Goal: Task Accomplishment & Management: Use online tool/utility

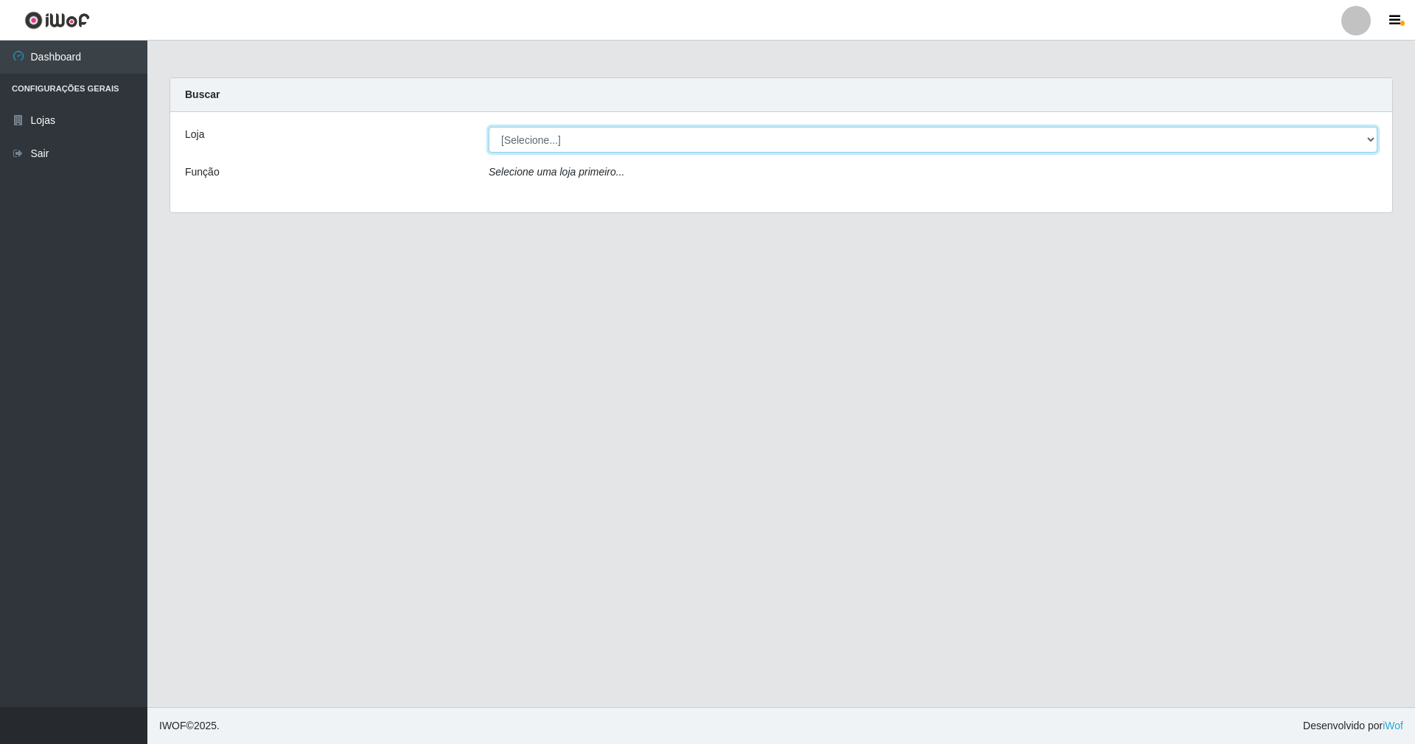
click at [573, 128] on select "[Selecione...] SuperShow - Asa Norte" at bounding box center [933, 140] width 889 height 26
click at [575, 148] on select "[Selecione...] SuperShow - Asa Norte" at bounding box center [933, 140] width 889 height 26
click at [652, 134] on select "[Selecione...] SuperShow - Asa Norte" at bounding box center [933, 140] width 889 height 26
select select "71"
click at [489, 127] on select "[Selecione...] SuperShow - Asa Norte" at bounding box center [933, 140] width 889 height 26
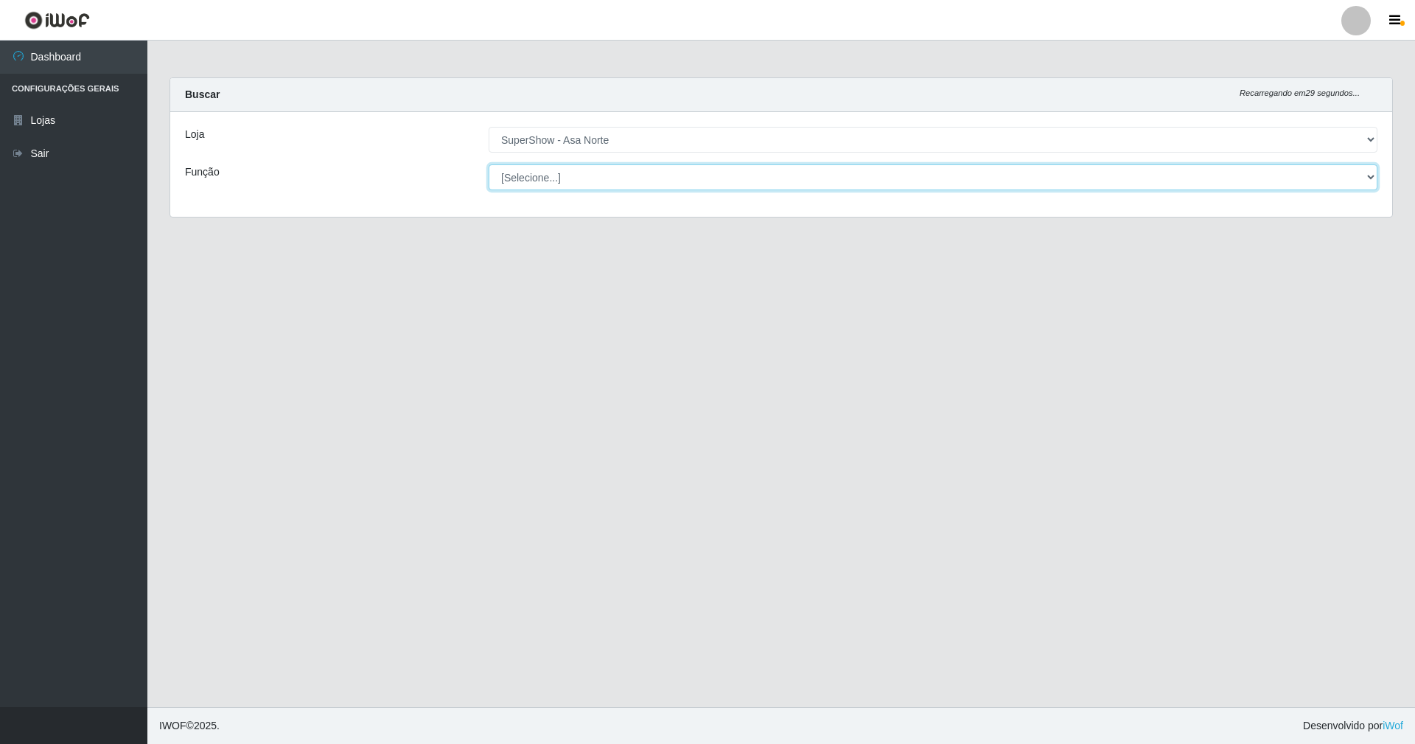
click at [531, 184] on select "[Selecione...] ASG ASG + ASG ++ Auxiliar de Depósito Auxiliar de Depósito + Aux…" at bounding box center [933, 177] width 889 height 26
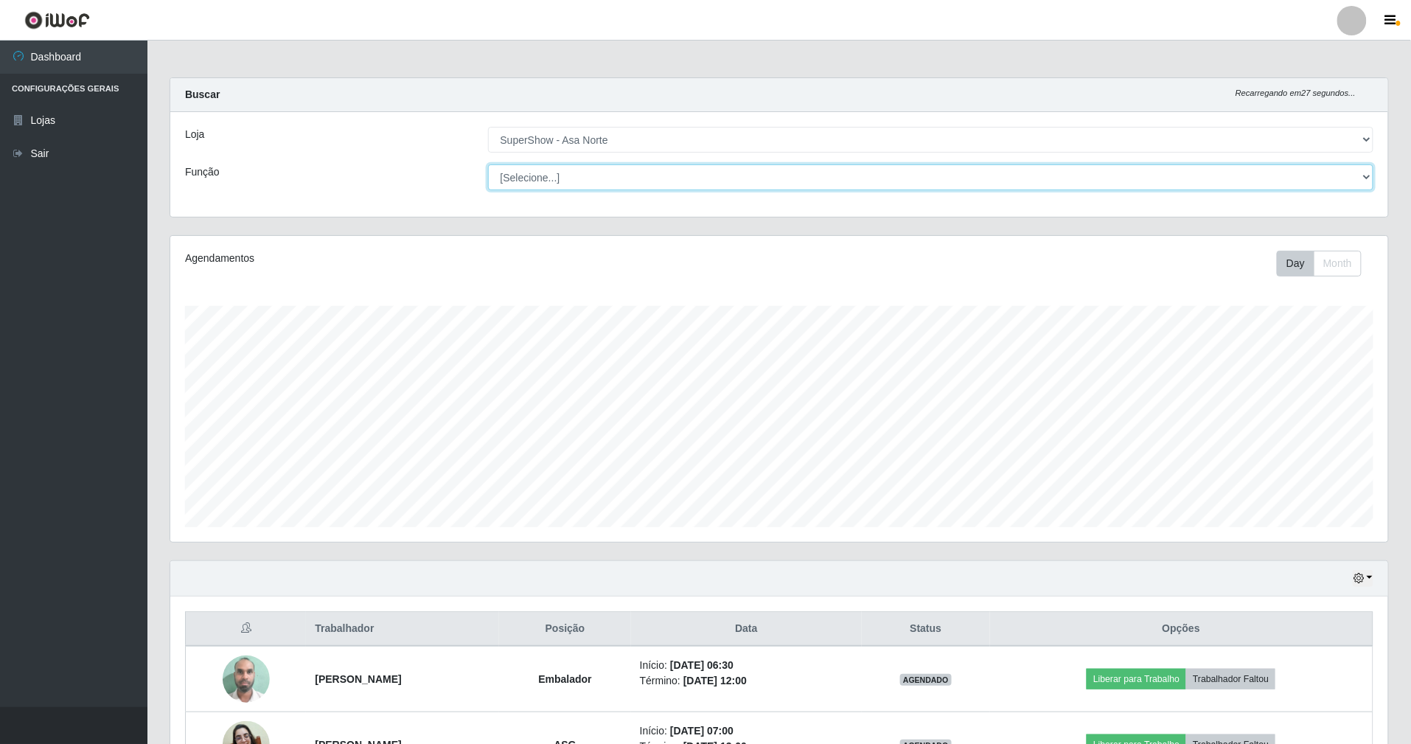
scroll to position [307, 1218]
click at [429, 134] on div "Loja" at bounding box center [325, 140] width 303 height 26
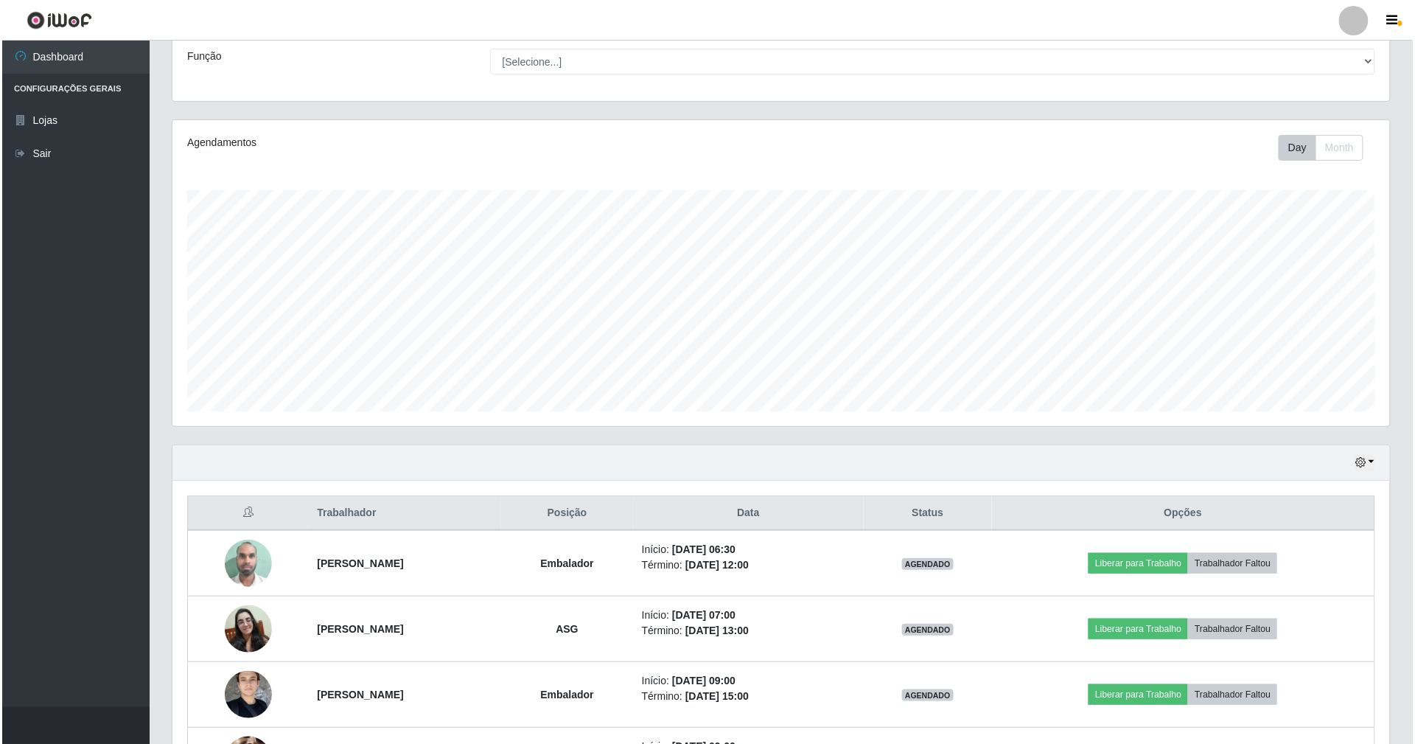
scroll to position [393, 0]
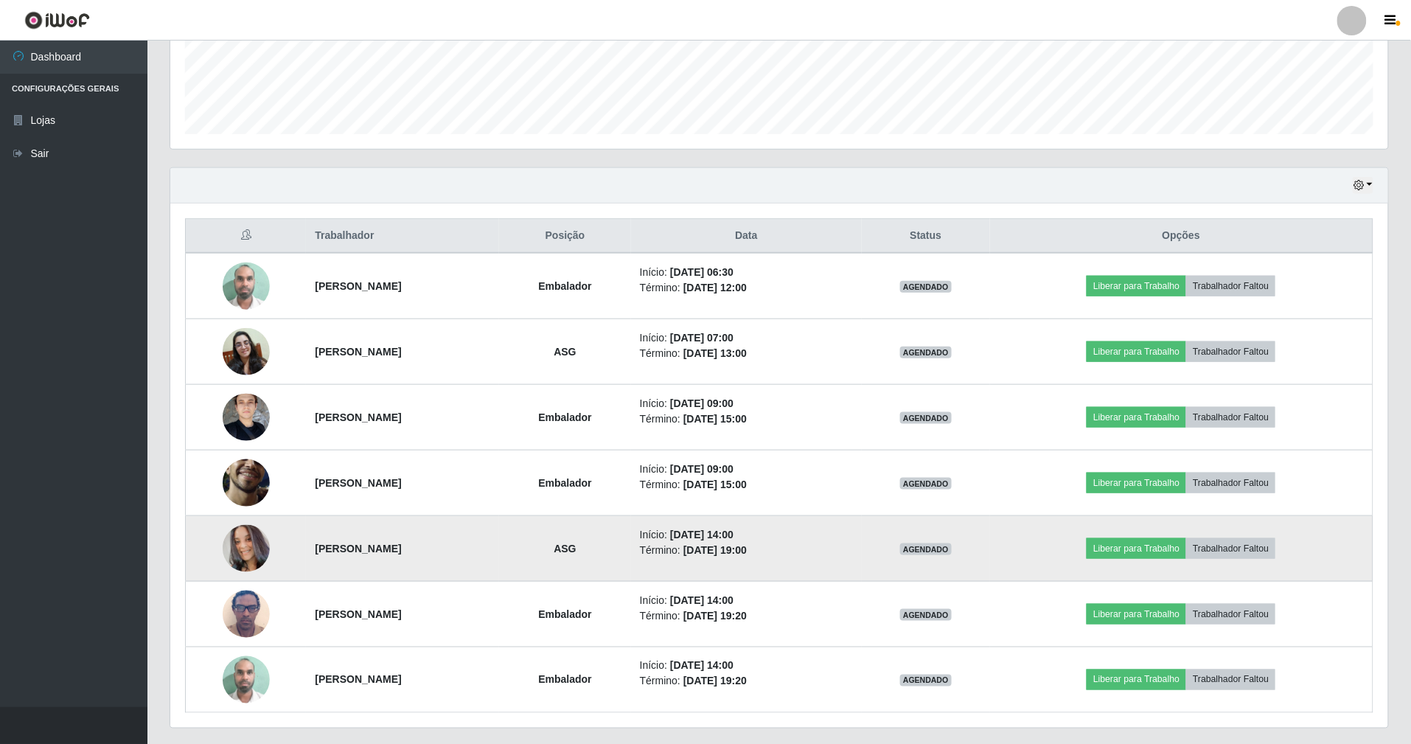
click at [239, 545] on img at bounding box center [246, 548] width 47 height 47
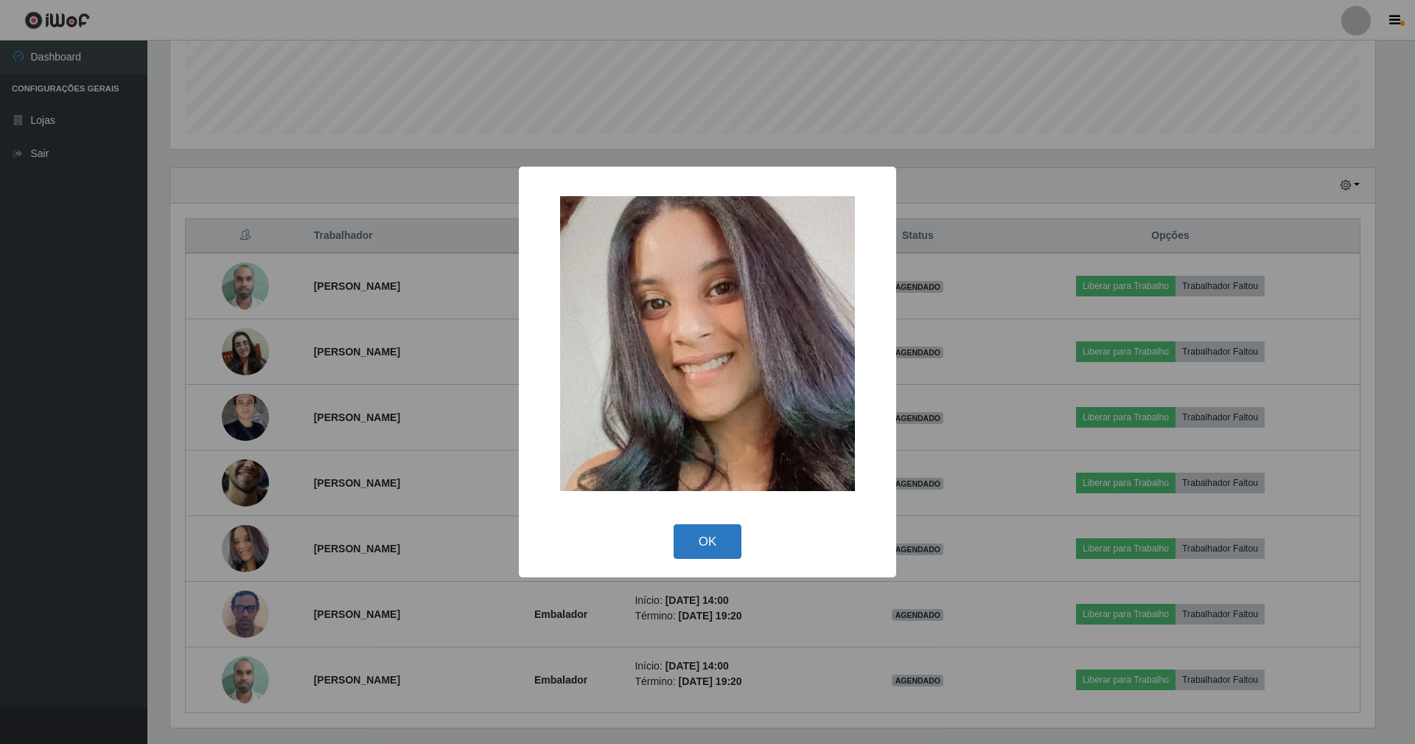
click at [696, 540] on button "OK" at bounding box center [708, 541] width 69 height 35
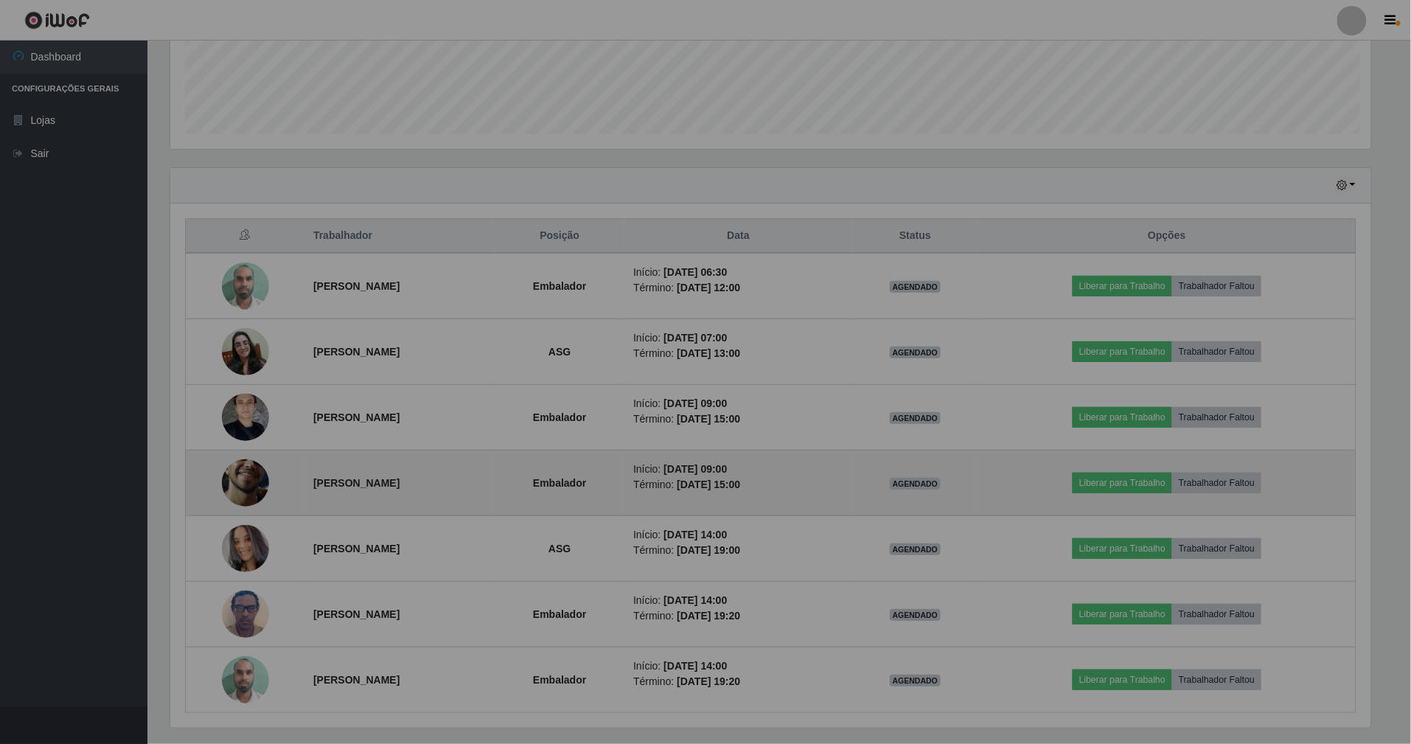
scroll to position [307, 1218]
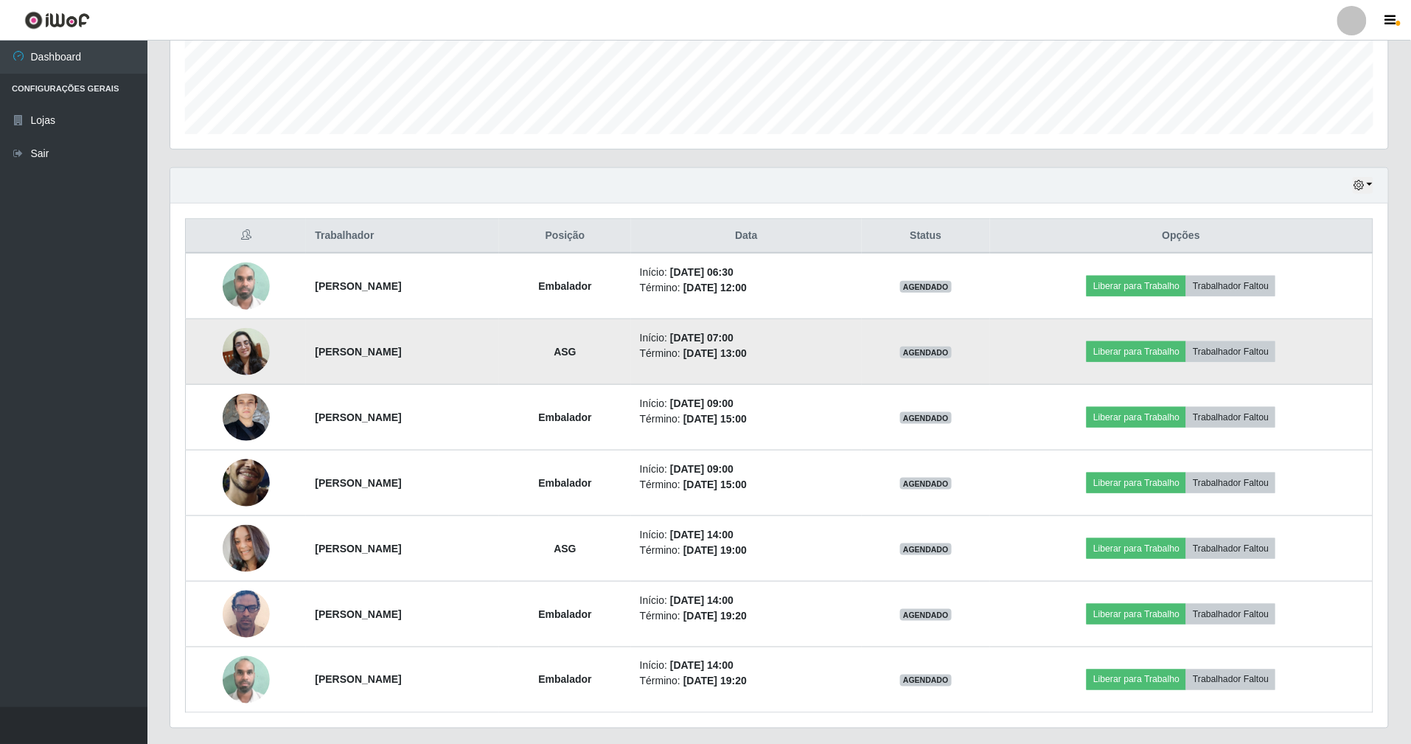
click at [231, 357] on img at bounding box center [246, 351] width 47 height 47
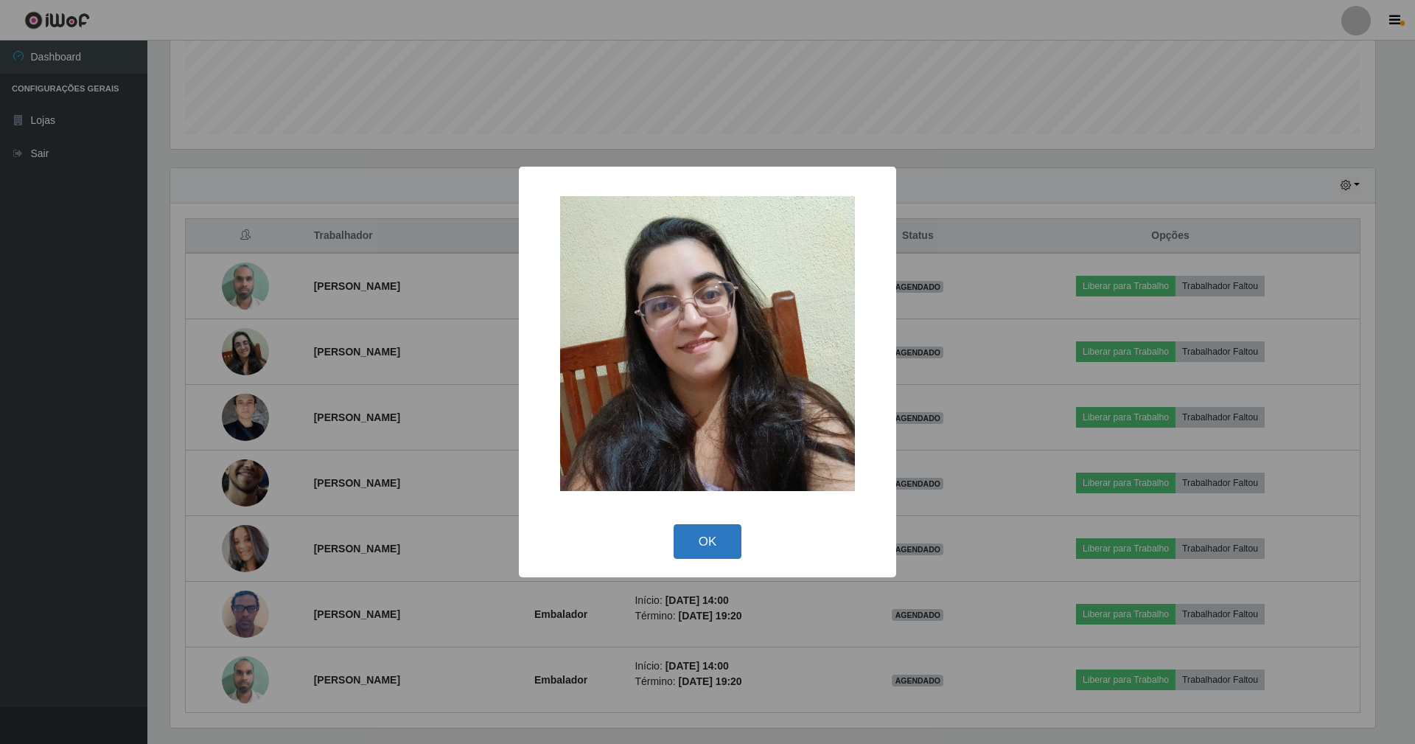
click at [703, 535] on button "OK" at bounding box center [708, 541] width 69 height 35
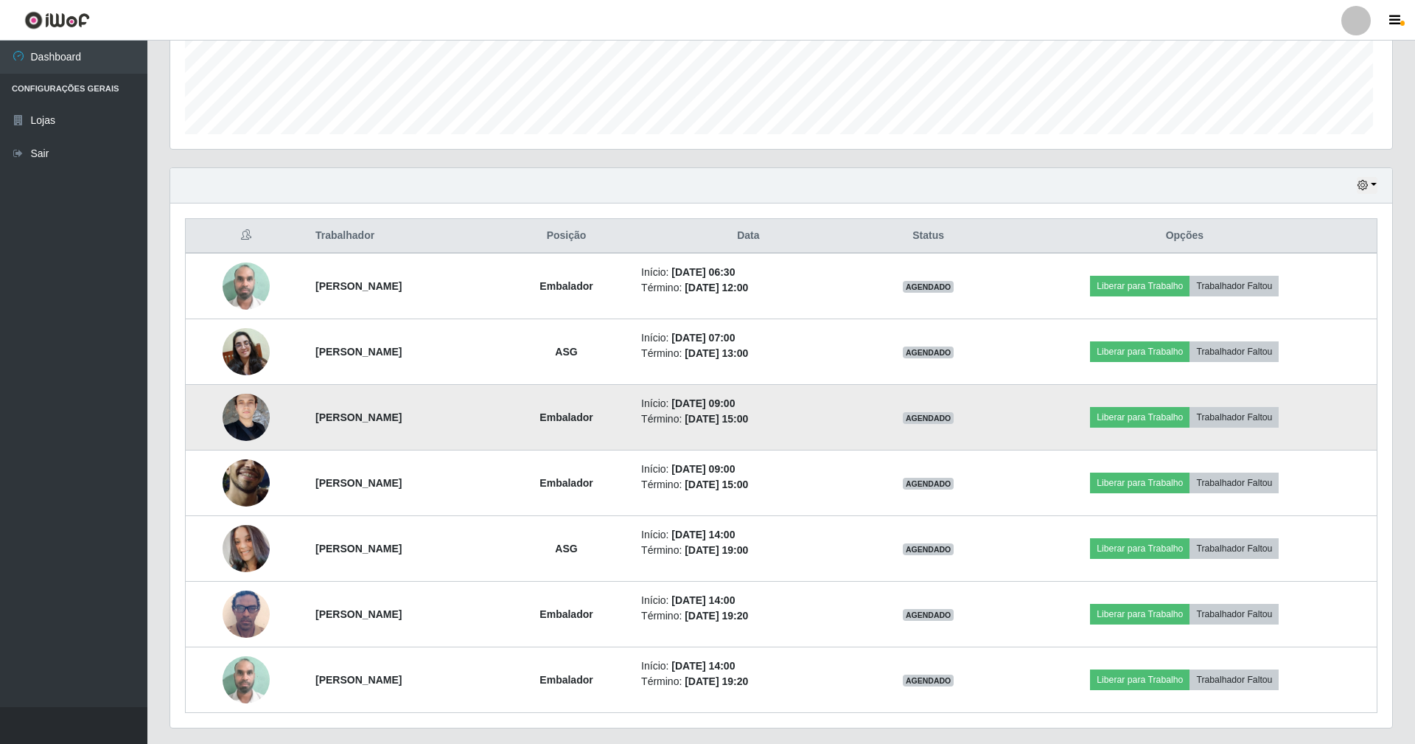
scroll to position [307, 1218]
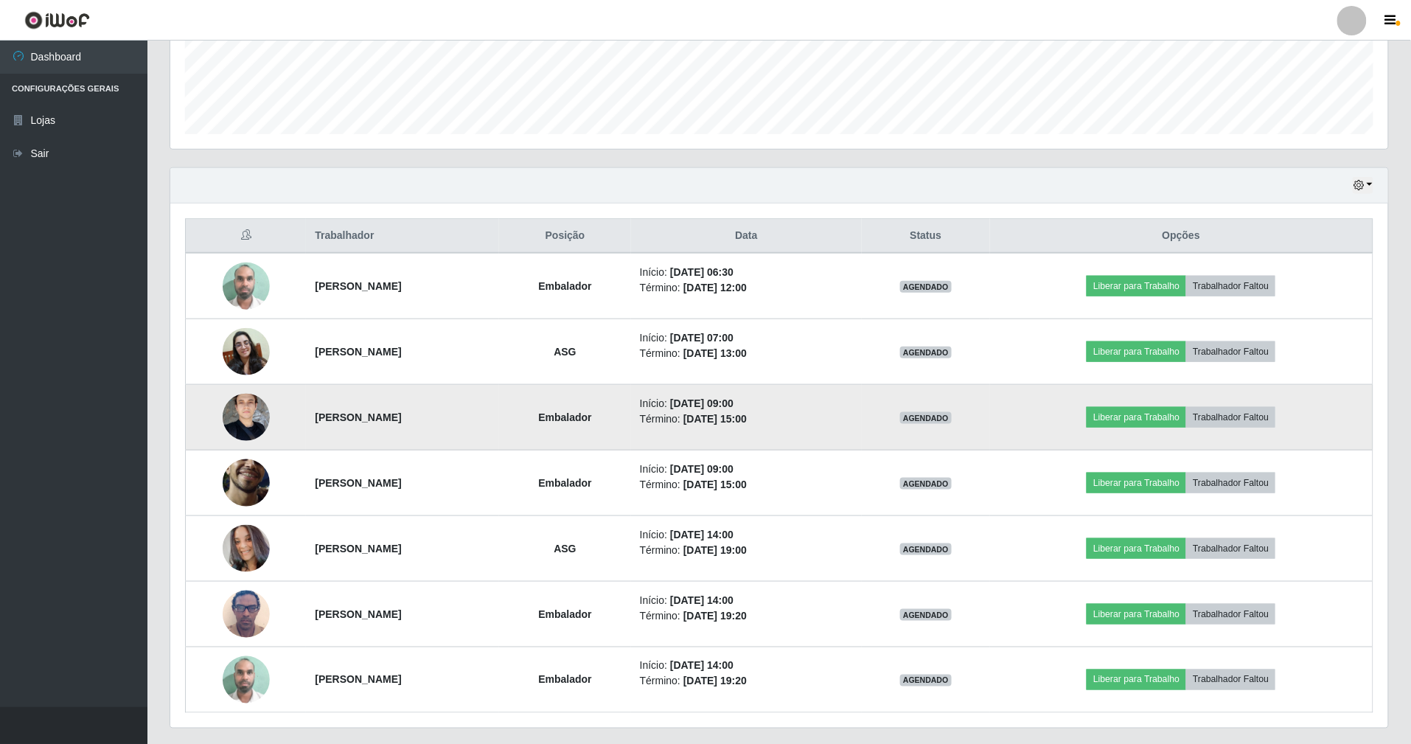
click at [239, 416] on img at bounding box center [246, 417] width 47 height 86
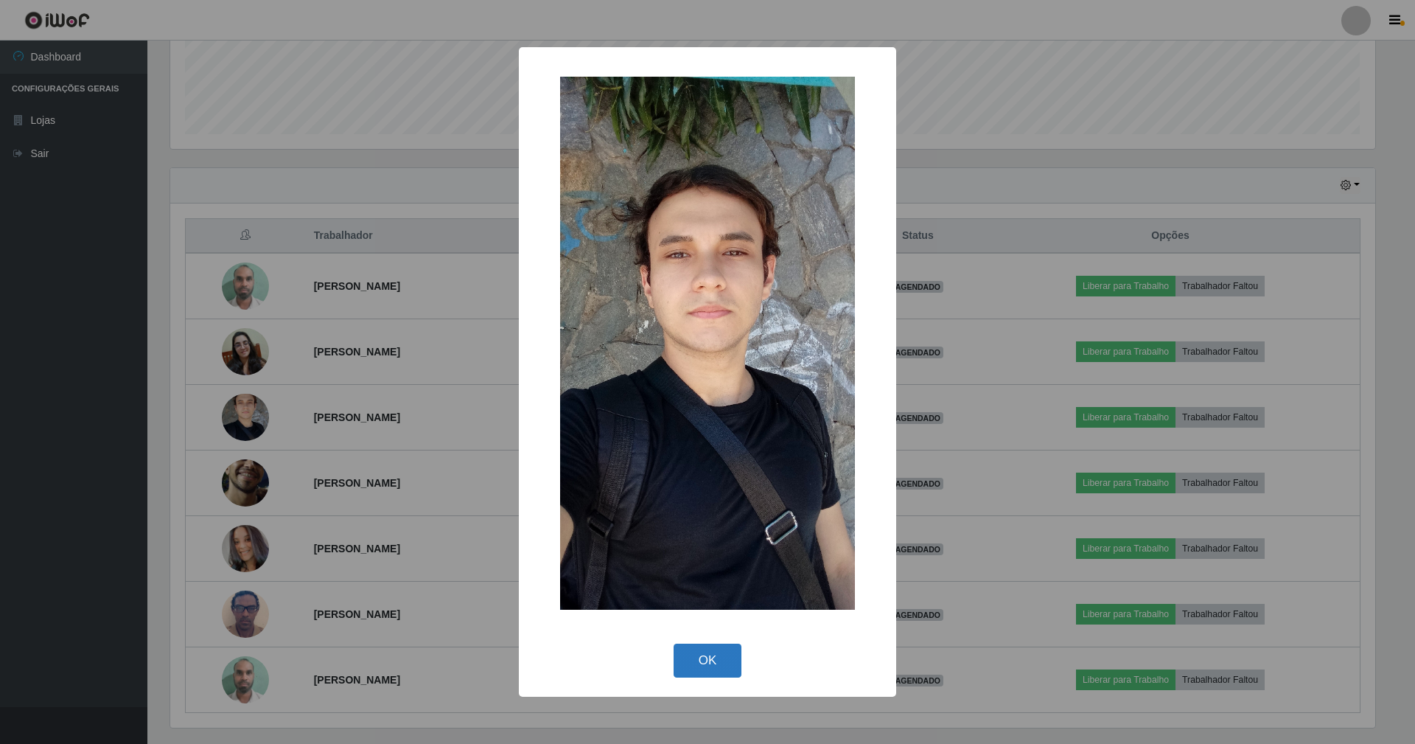
click at [699, 661] on button "OK" at bounding box center [708, 661] width 69 height 35
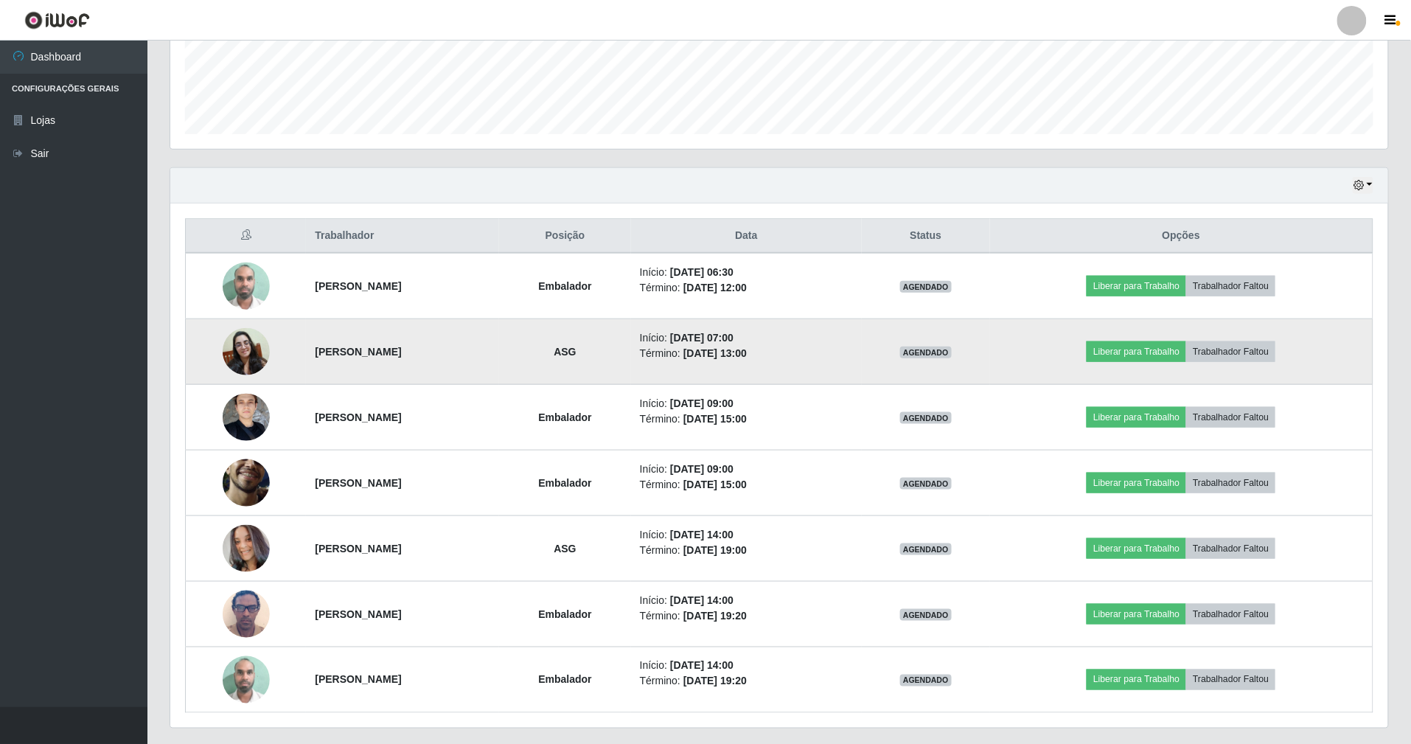
scroll to position [436, 0]
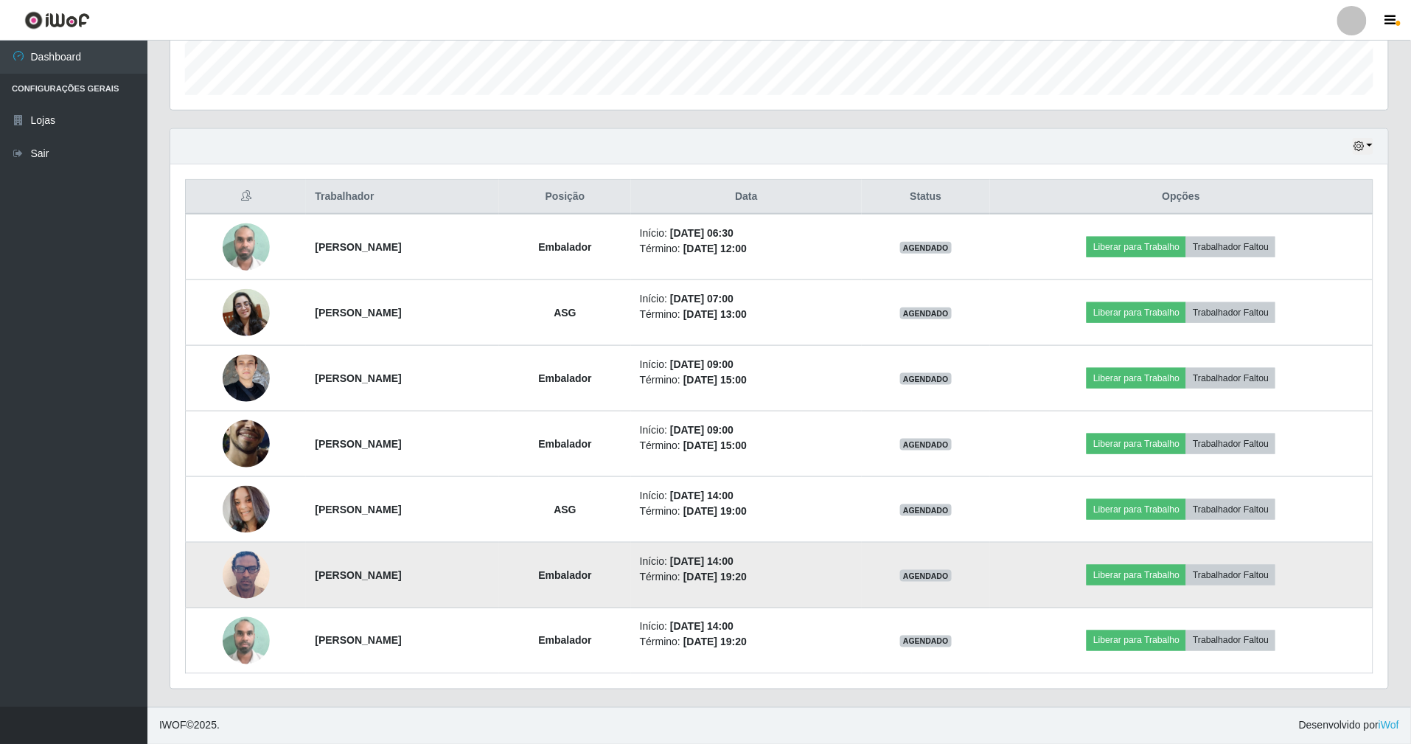
click at [245, 566] on img at bounding box center [246, 574] width 47 height 63
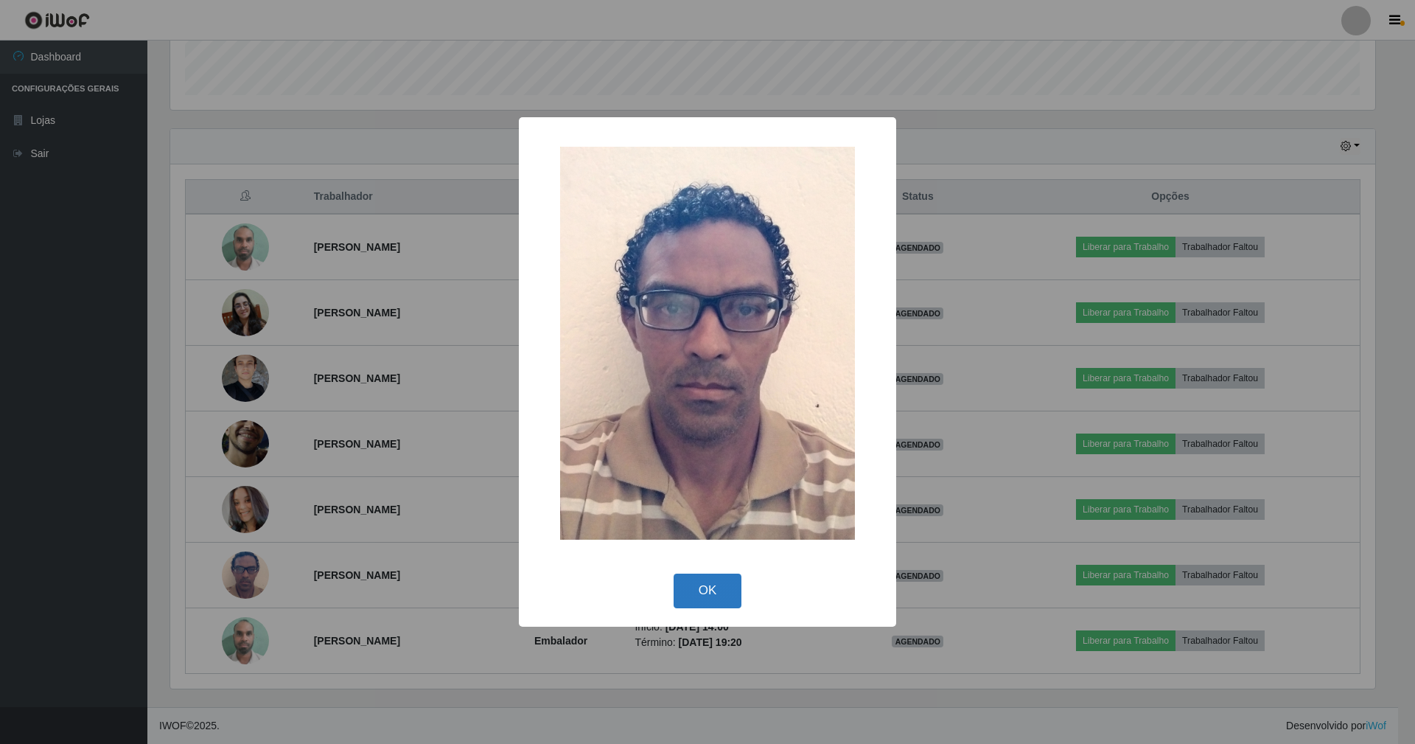
click at [708, 593] on button "OK" at bounding box center [708, 590] width 69 height 35
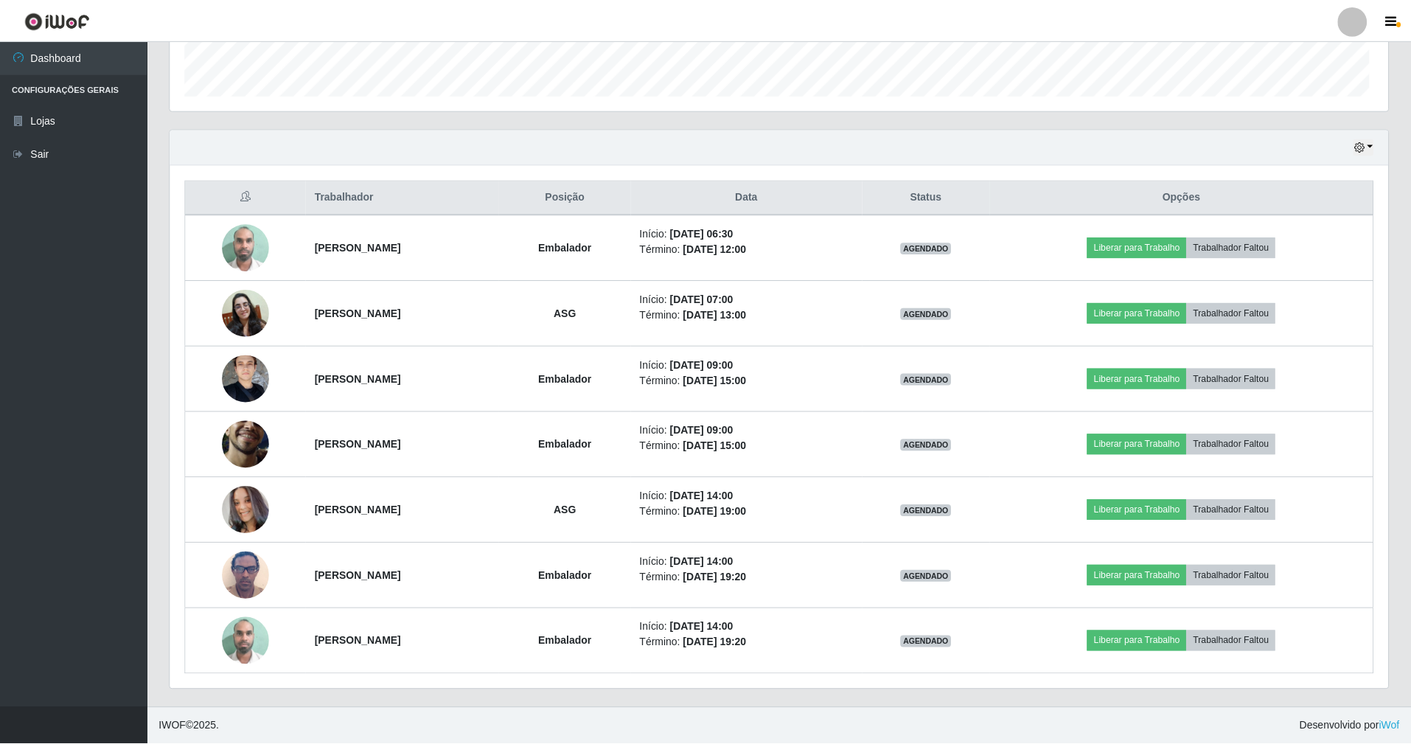
scroll to position [307, 1218]
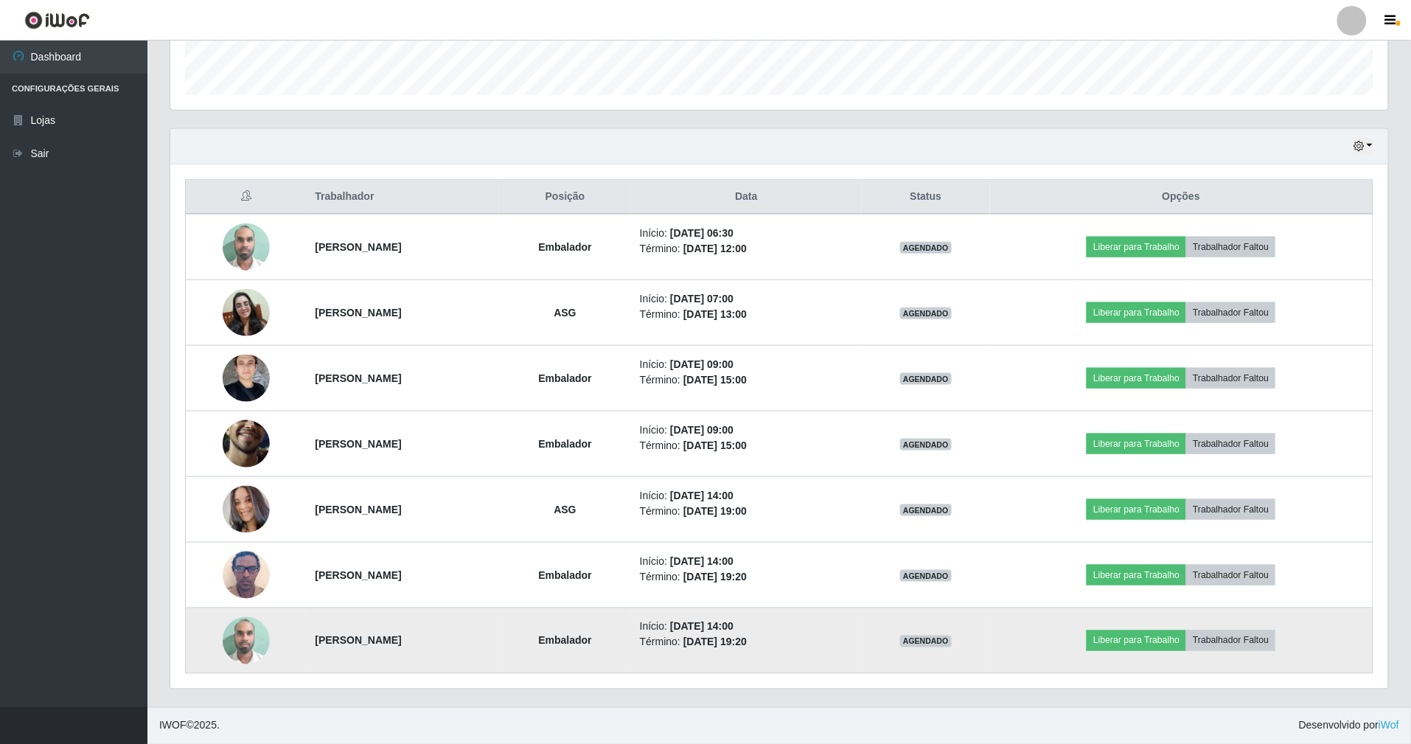
click at [242, 631] on img at bounding box center [246, 640] width 47 height 63
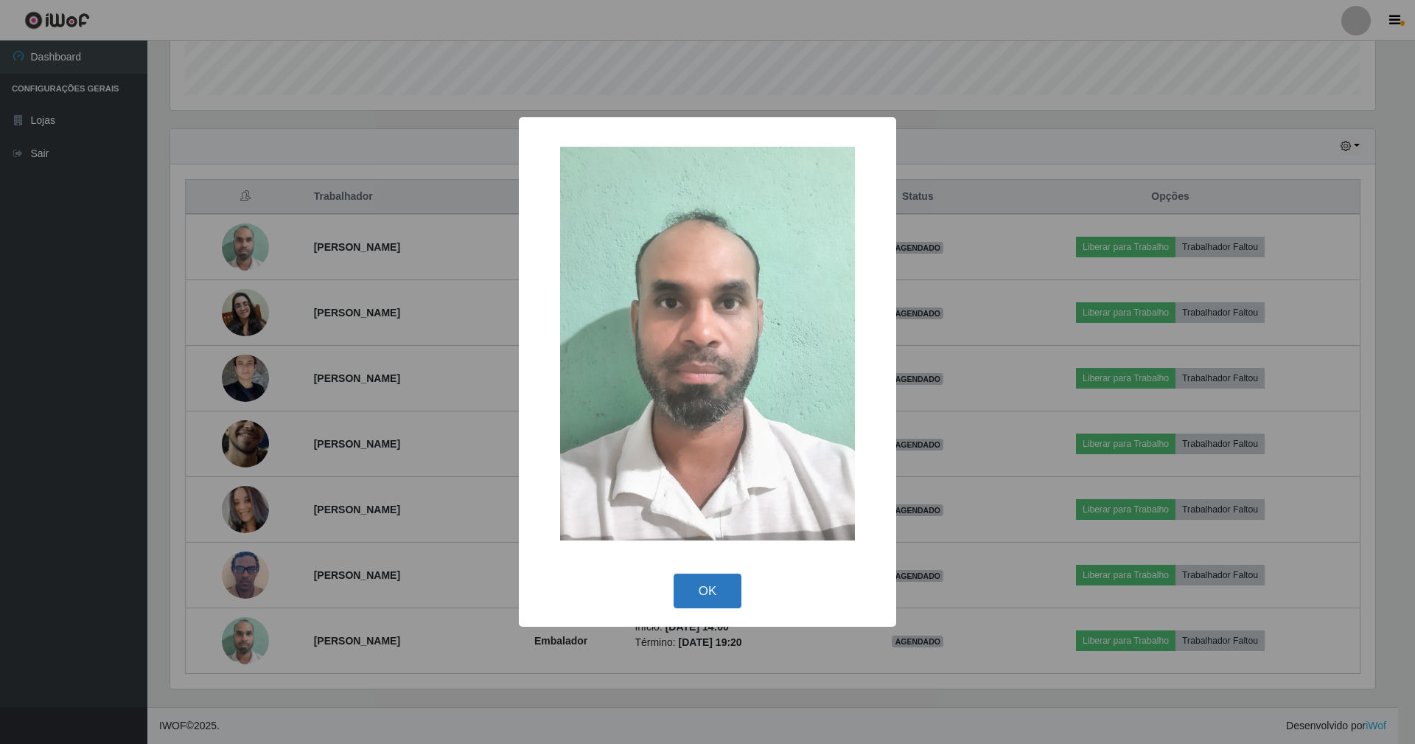
click at [717, 593] on button "OK" at bounding box center [708, 590] width 69 height 35
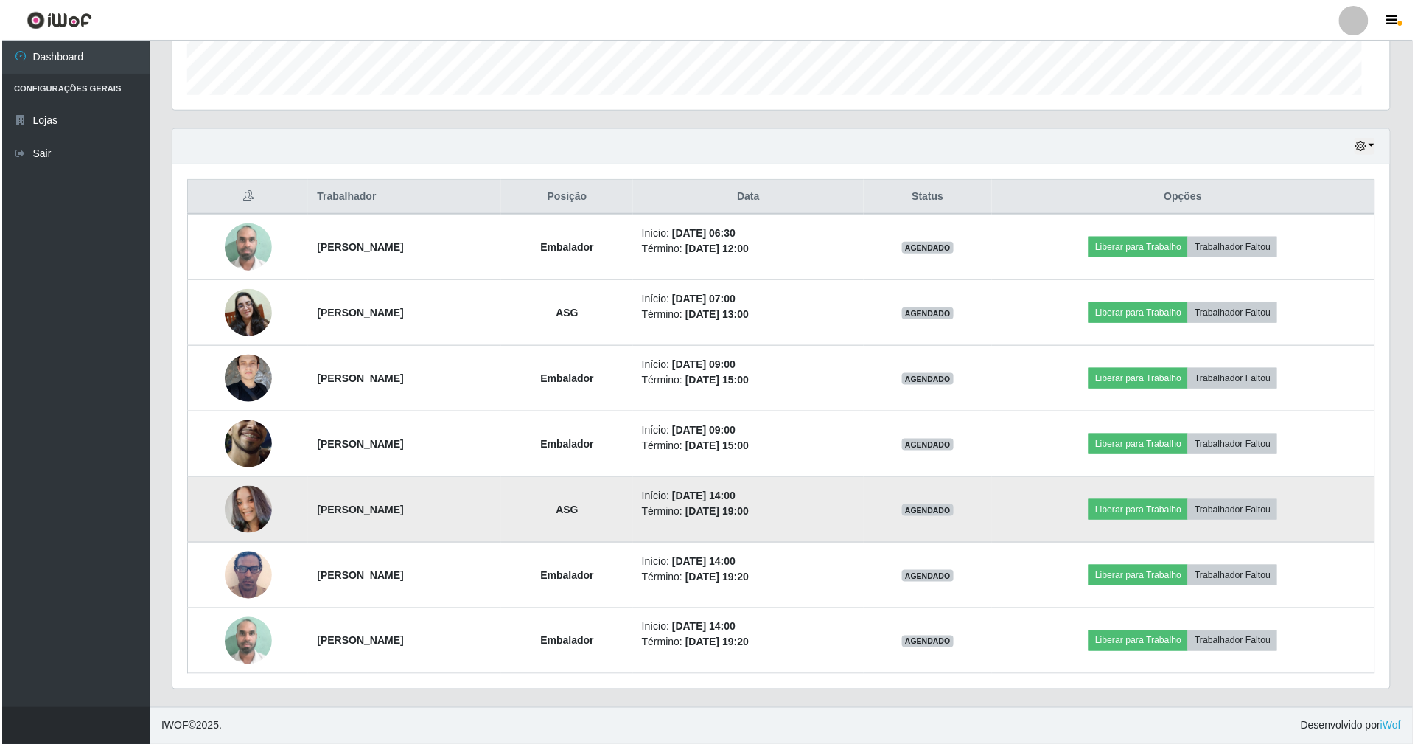
scroll to position [307, 1218]
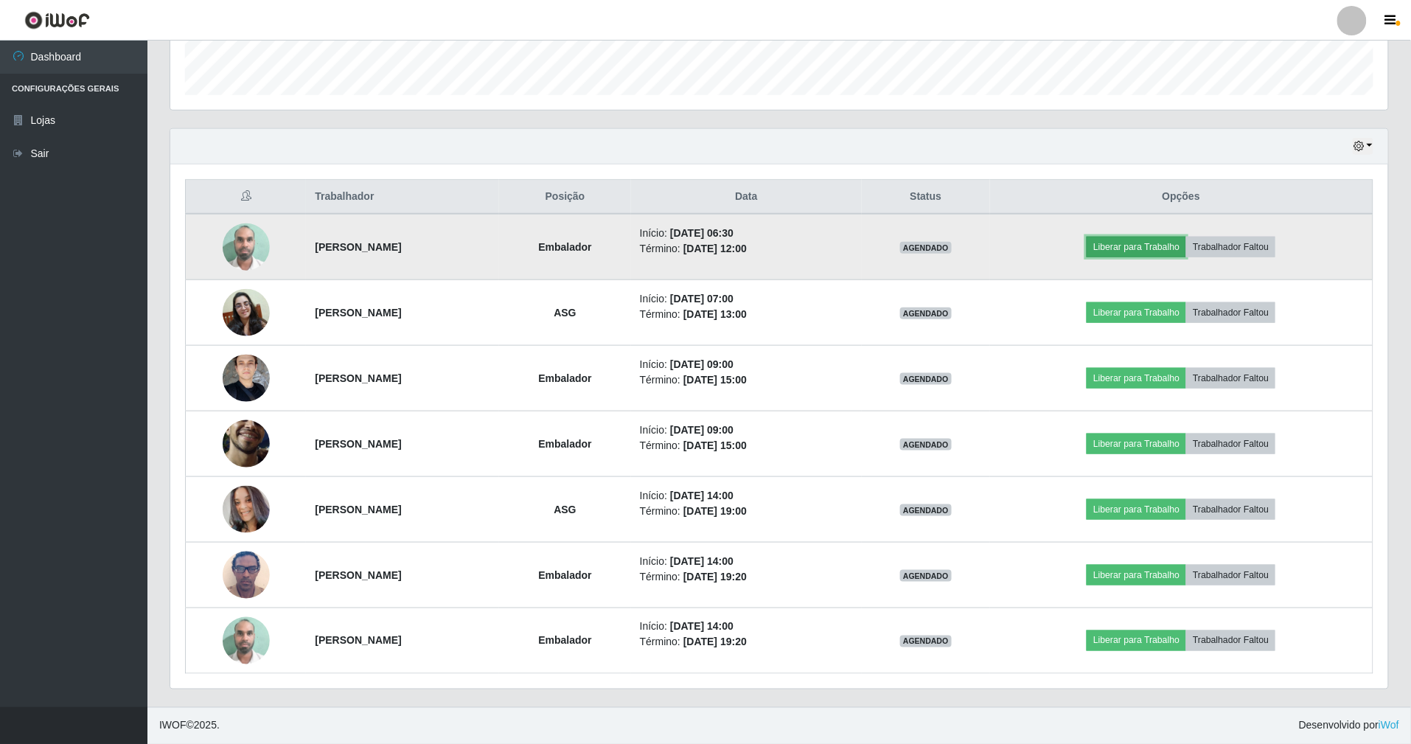
click at [1184, 245] on button "Liberar para Trabalho" at bounding box center [1137, 247] width 100 height 21
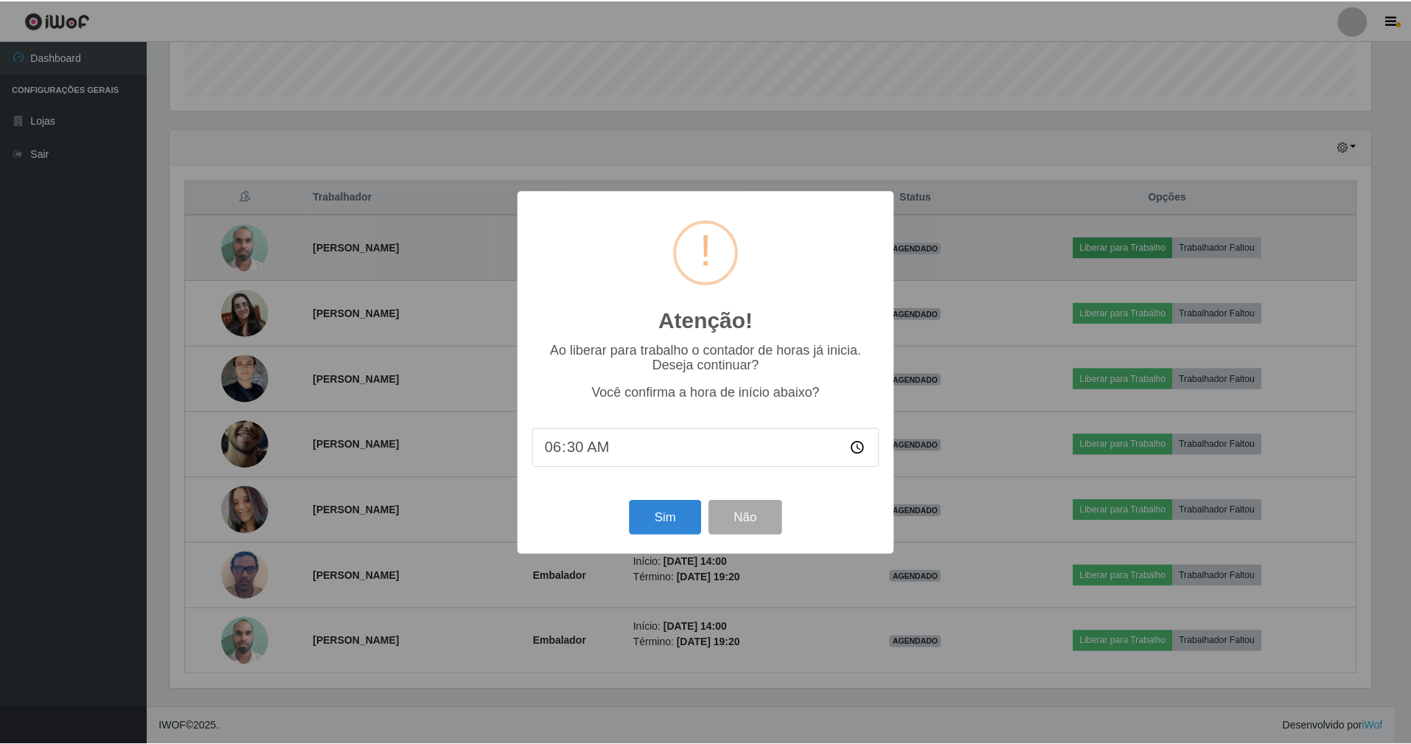
scroll to position [307, 1204]
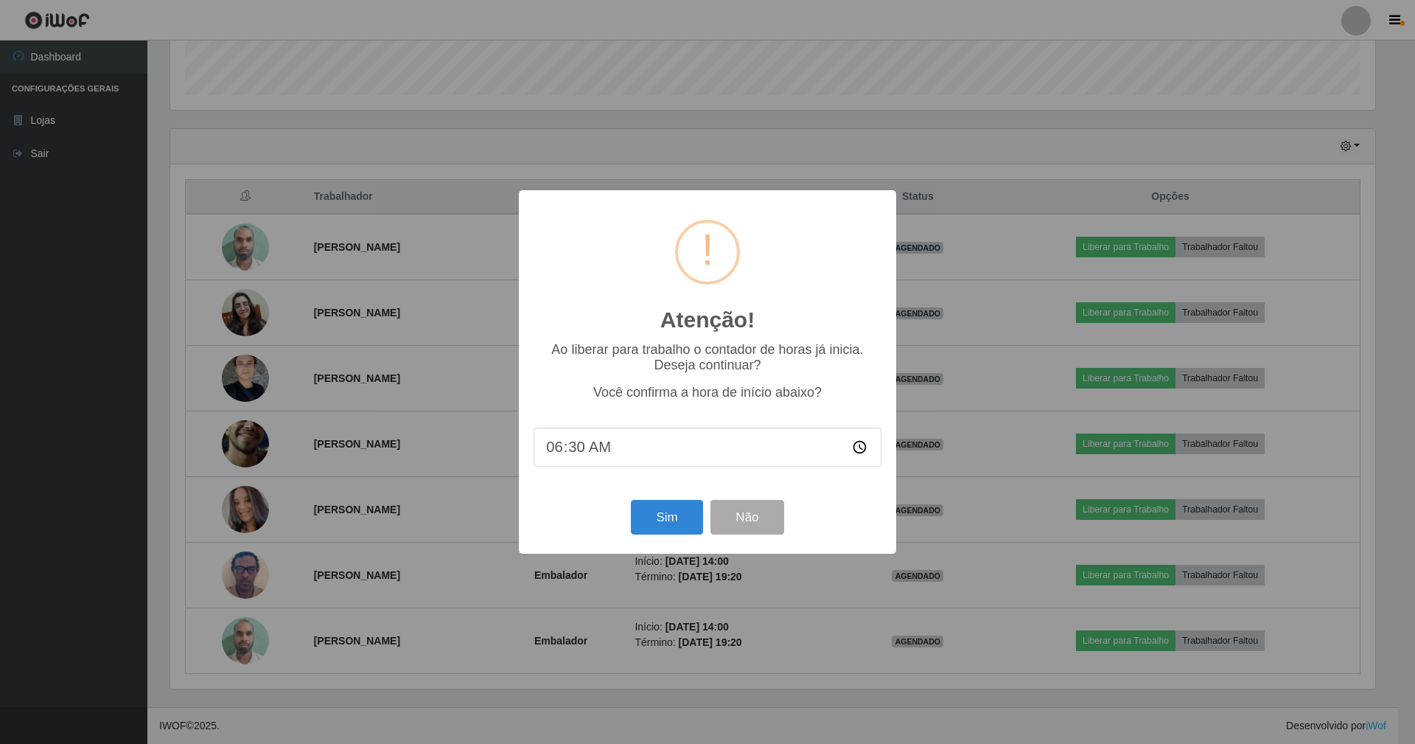
click at [576, 444] on input "06:30" at bounding box center [708, 447] width 348 height 39
type input "06:27"
click at [658, 516] on button "Sim" at bounding box center [667, 517] width 72 height 35
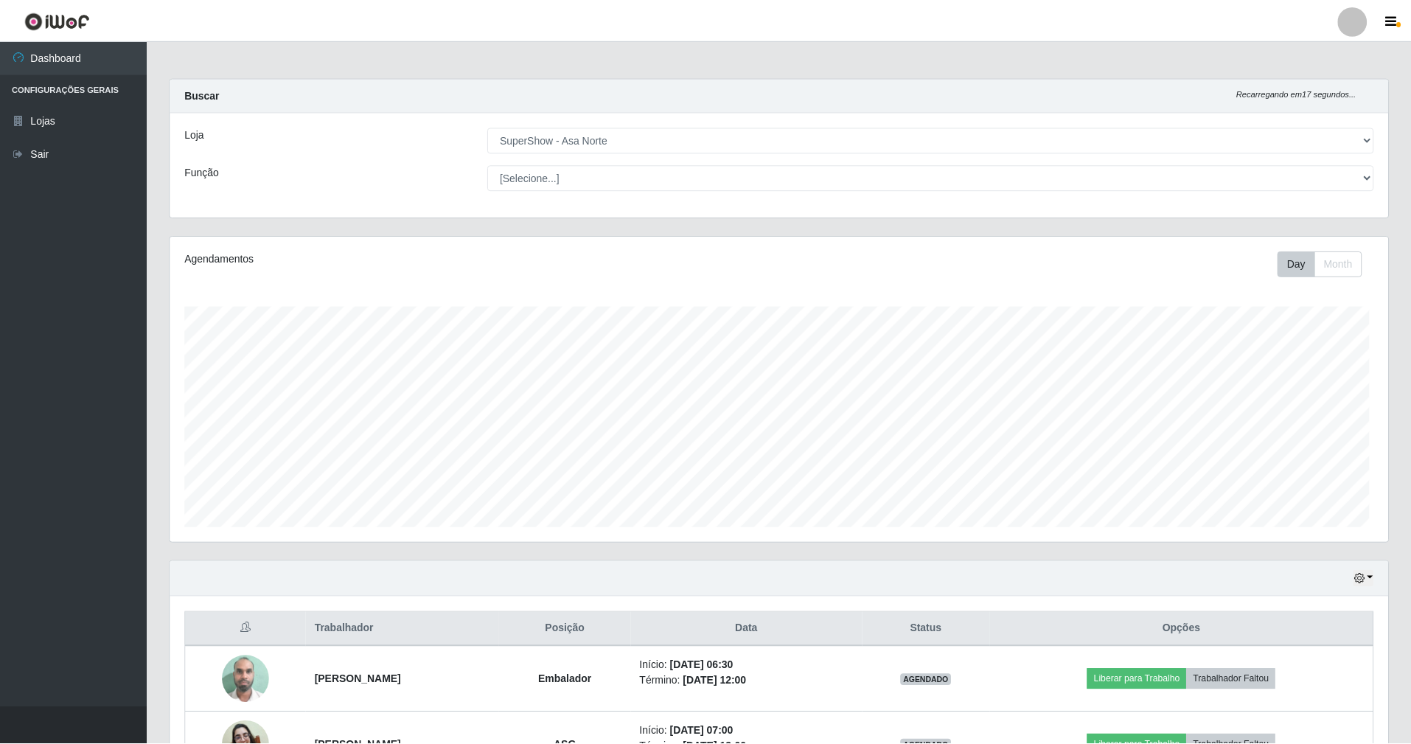
scroll to position [307, 1221]
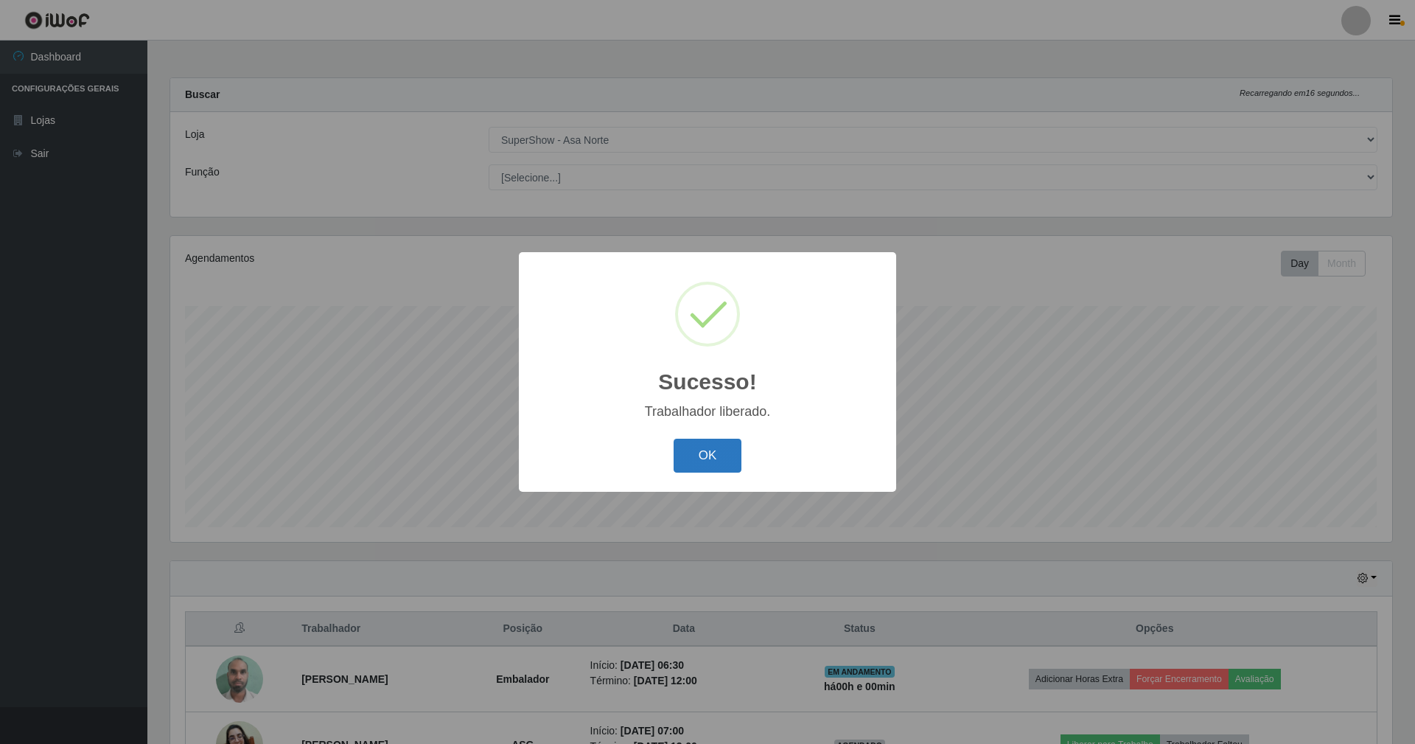
click at [693, 460] on button "OK" at bounding box center [708, 456] width 69 height 35
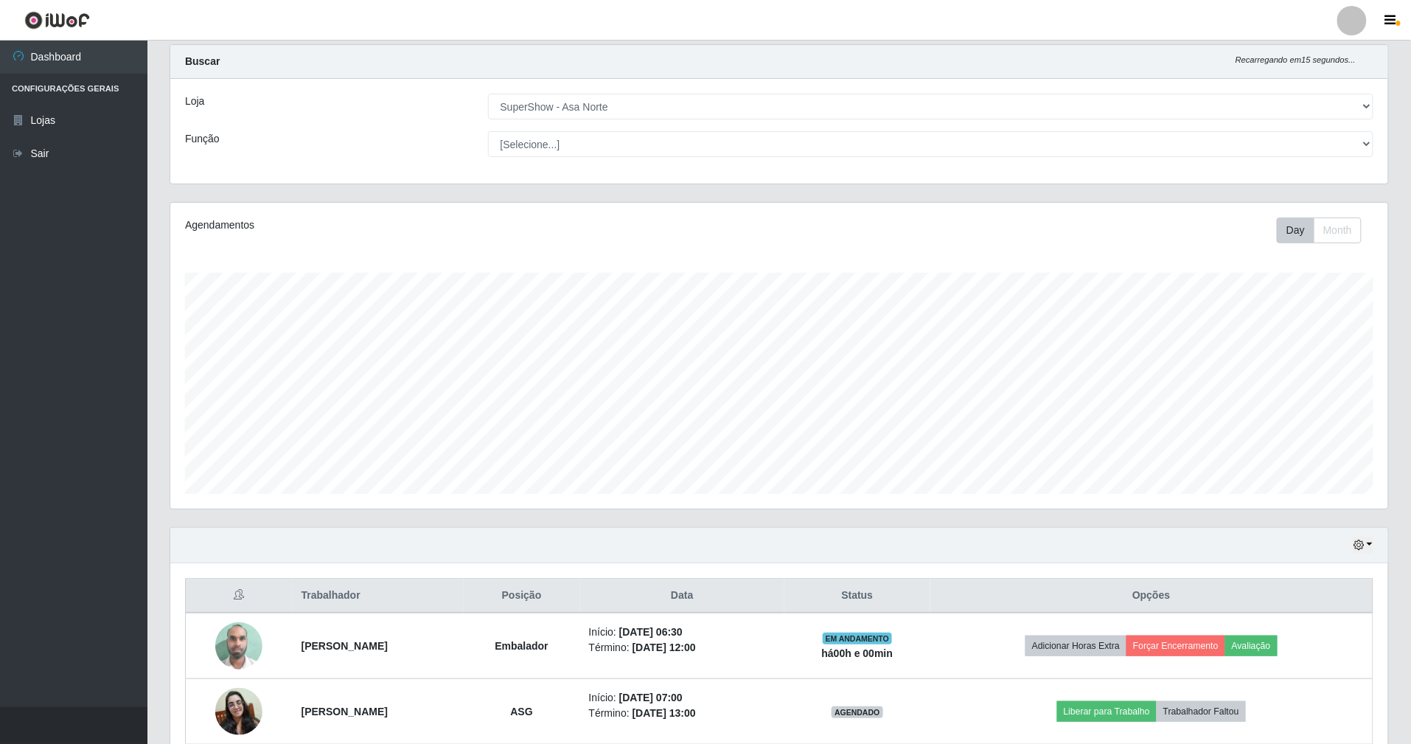
scroll to position [0, 0]
